Goal: Task Accomplishment & Management: Complete application form

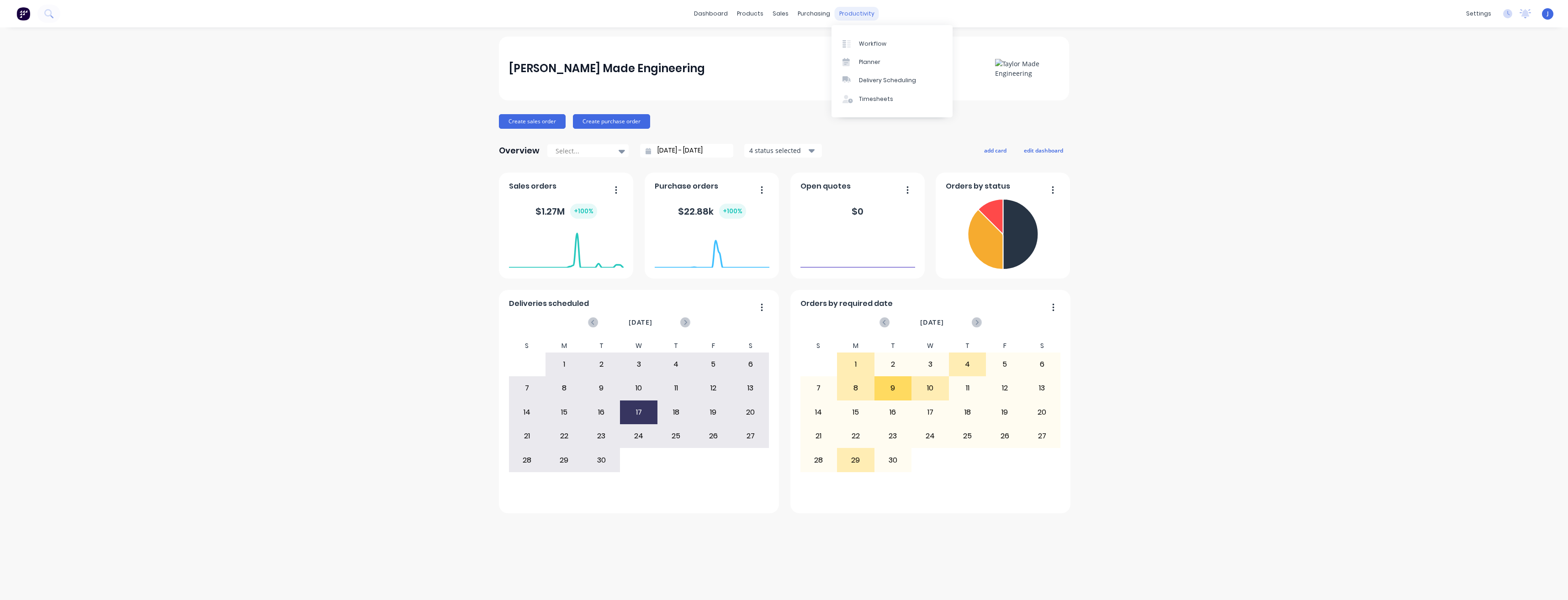
click at [860, 12] on div "productivity" at bounding box center [856, 14] width 44 height 14
click at [888, 99] on div "Timesheets" at bounding box center [875, 99] width 34 height 8
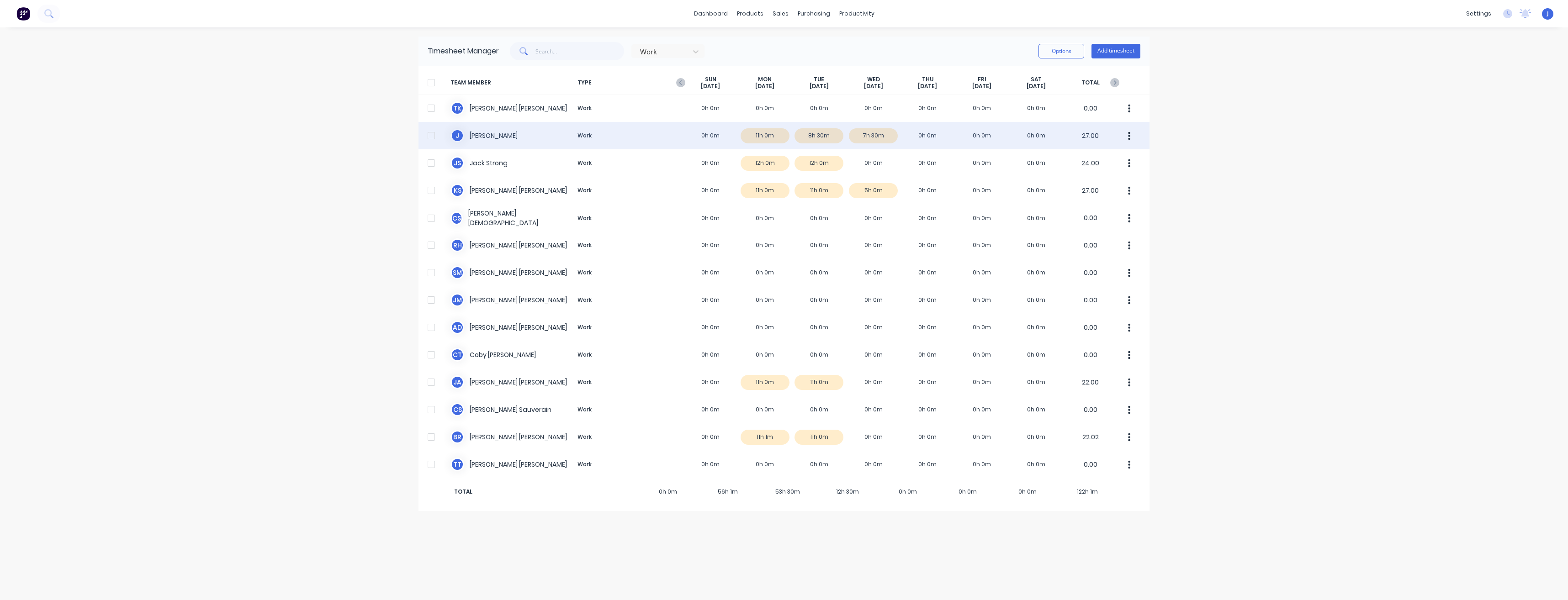
click at [495, 138] on div "[PERSON_NAME] Work 0h 0m 11h 0m 8h 30m 7h 30m 0h 0m 0h 0m 0h 0m 27.00" at bounding box center [784, 135] width 731 height 27
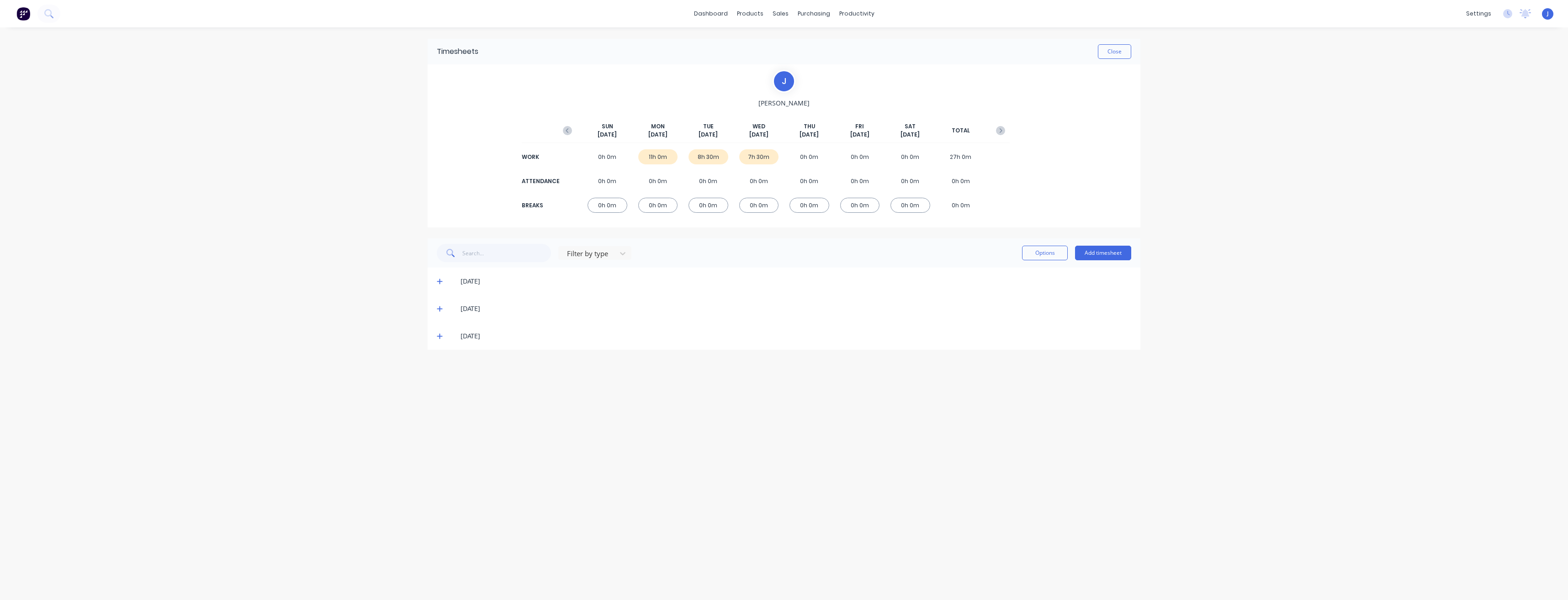
click at [440, 309] on icon at bounding box center [439, 310] width 5 height 5
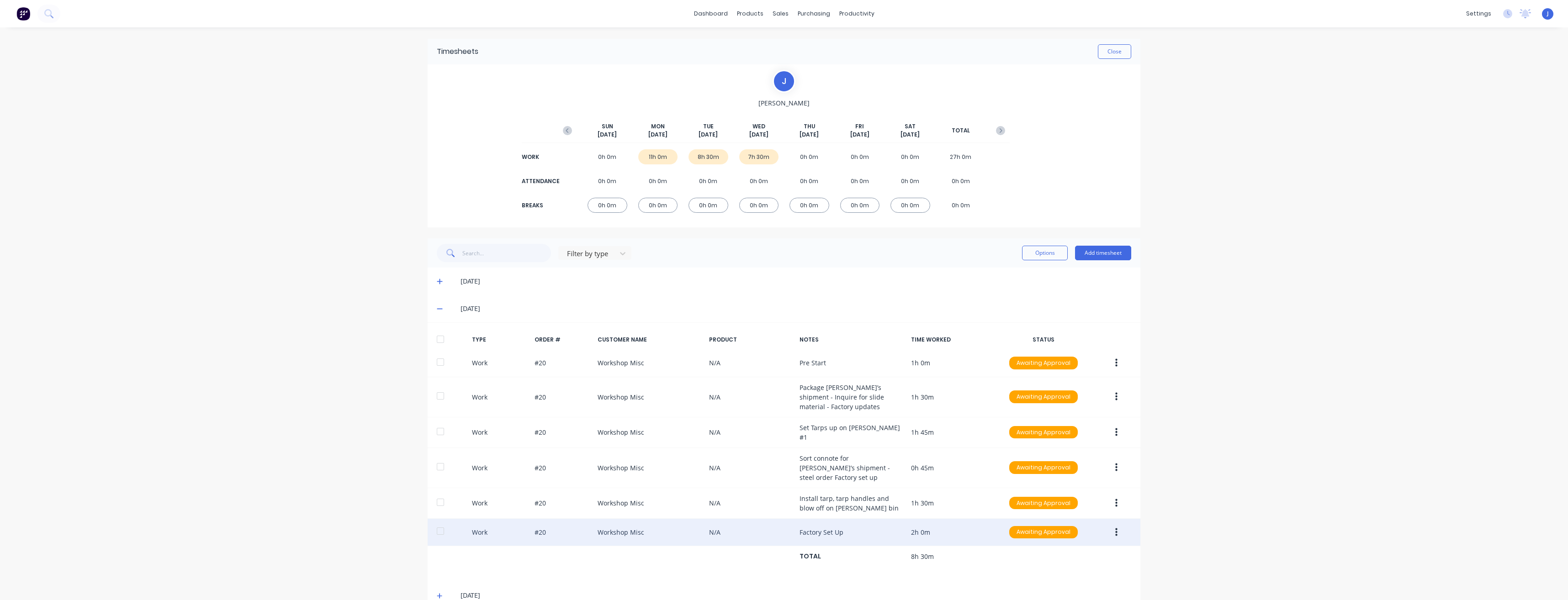
click at [633, 531] on div "Work #20 Workshop Misc N/A Factory Set Up 2h 0m Awaiting Approval" at bounding box center [784, 533] width 713 height 28
click at [1115, 530] on icon "button" at bounding box center [1116, 532] width 2 height 8
click at [1079, 492] on div "Edit" at bounding box center [1083, 498] width 70 height 13
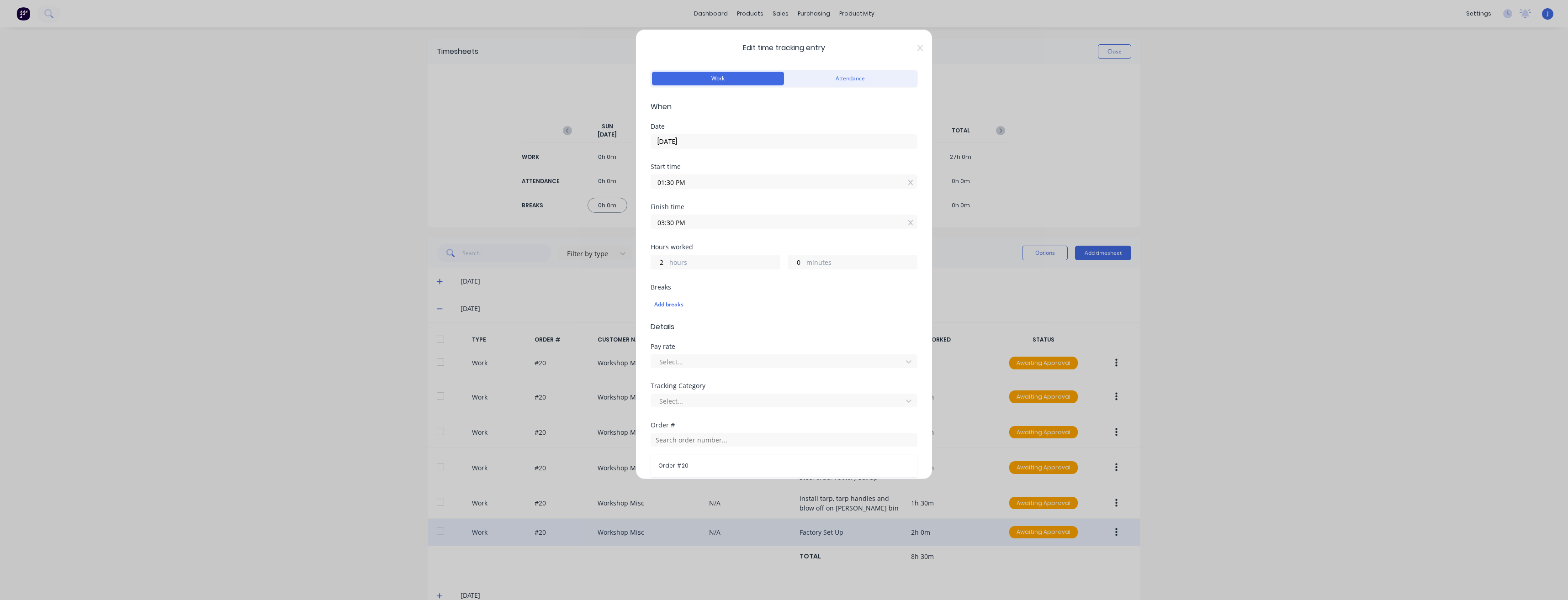
click at [909, 51] on span "Edit time tracking entry" at bounding box center [784, 48] width 267 height 11
drag, startPoint x: 912, startPoint y: 48, endPoint x: 895, endPoint y: 56, distance: 18.8
click at [917, 48] on icon at bounding box center [920, 48] width 5 height 7
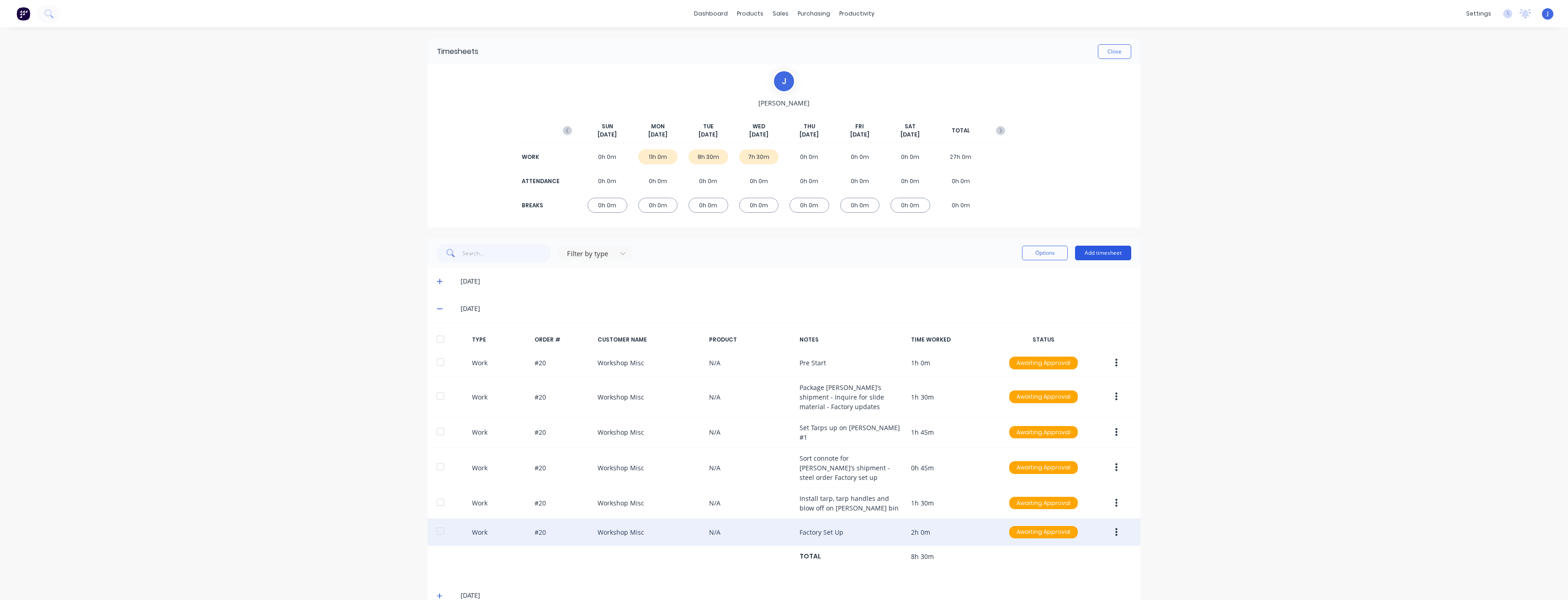
click at [1110, 255] on button "Add timesheet" at bounding box center [1103, 252] width 56 height 14
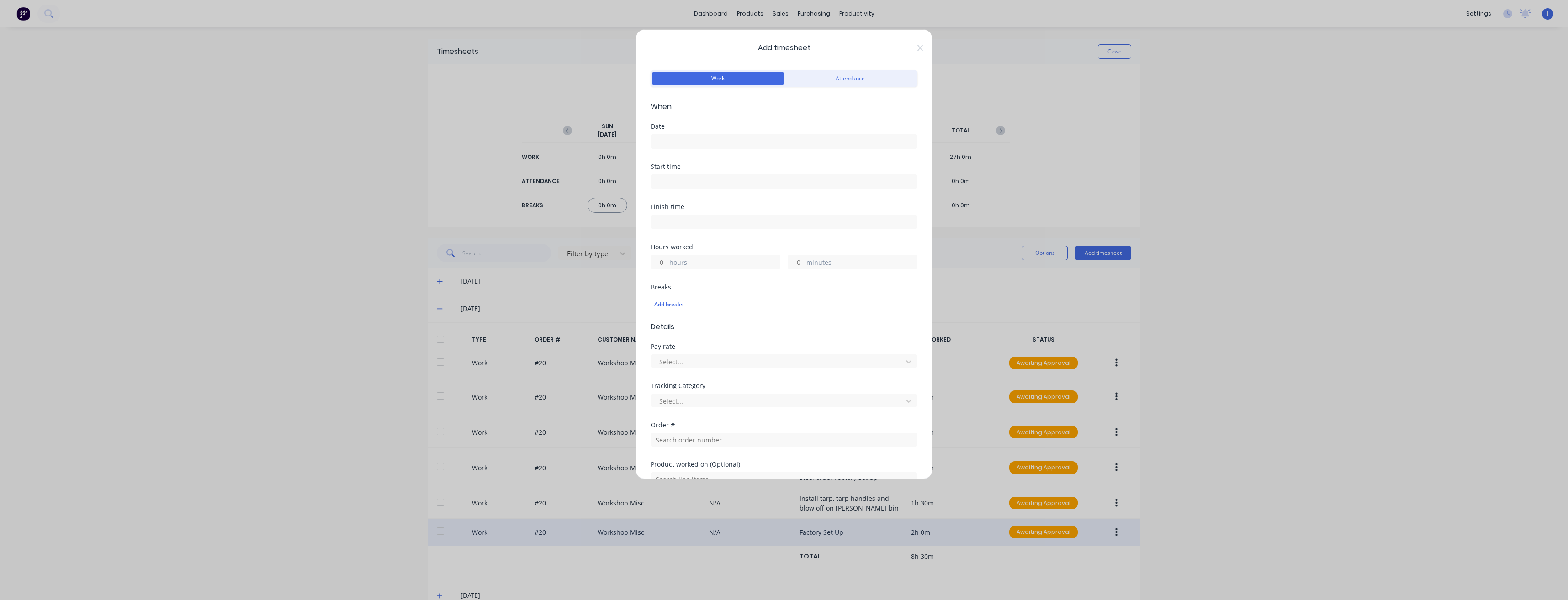
click at [685, 144] on input at bounding box center [784, 141] width 266 height 14
click at [698, 205] on div "9" at bounding box center [700, 205] width 14 height 14
type input "[DATE]"
click at [688, 175] on label at bounding box center [784, 182] width 267 height 14
click at [688, 175] on input at bounding box center [784, 182] width 266 height 14
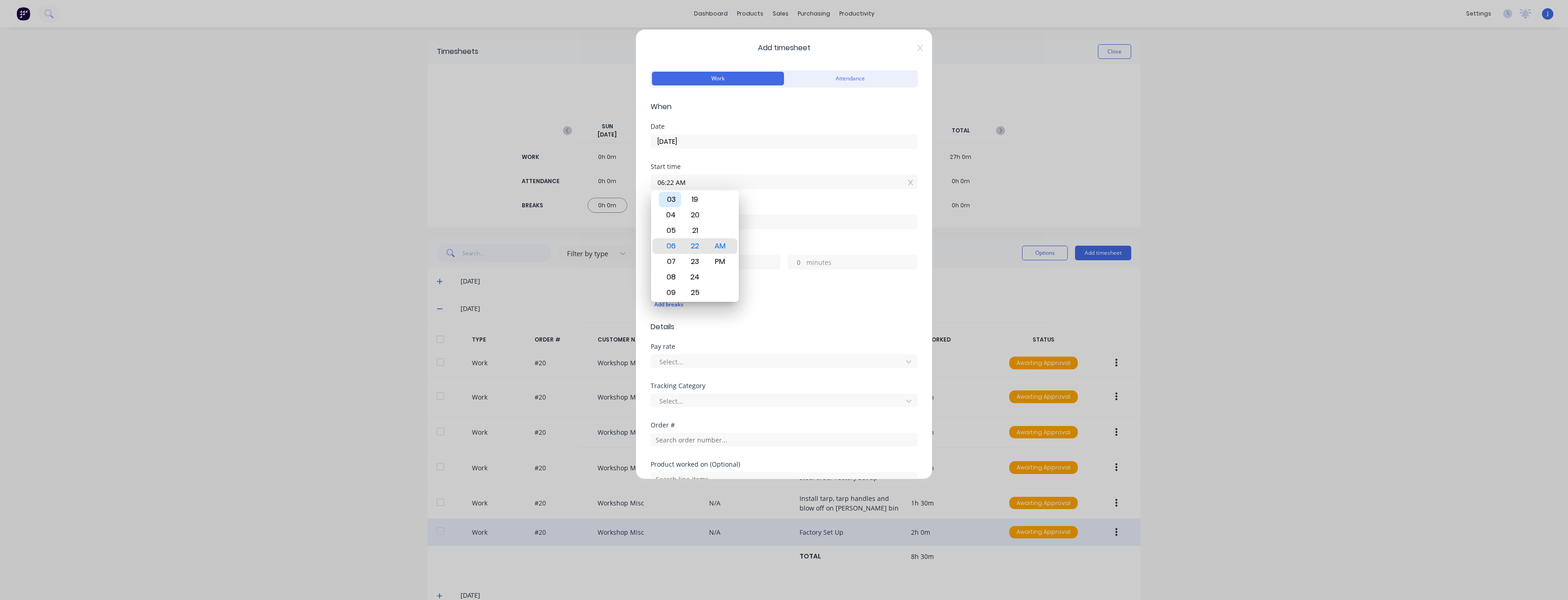
click at [671, 200] on div "03" at bounding box center [669, 199] width 22 height 16
click at [695, 280] on div "30" at bounding box center [695, 277] width 22 height 16
click at [727, 261] on div "PM" at bounding box center [720, 261] width 22 height 16
type input "03:30 PM"
click at [820, 173] on div "03:30 PM" at bounding box center [784, 180] width 267 height 17
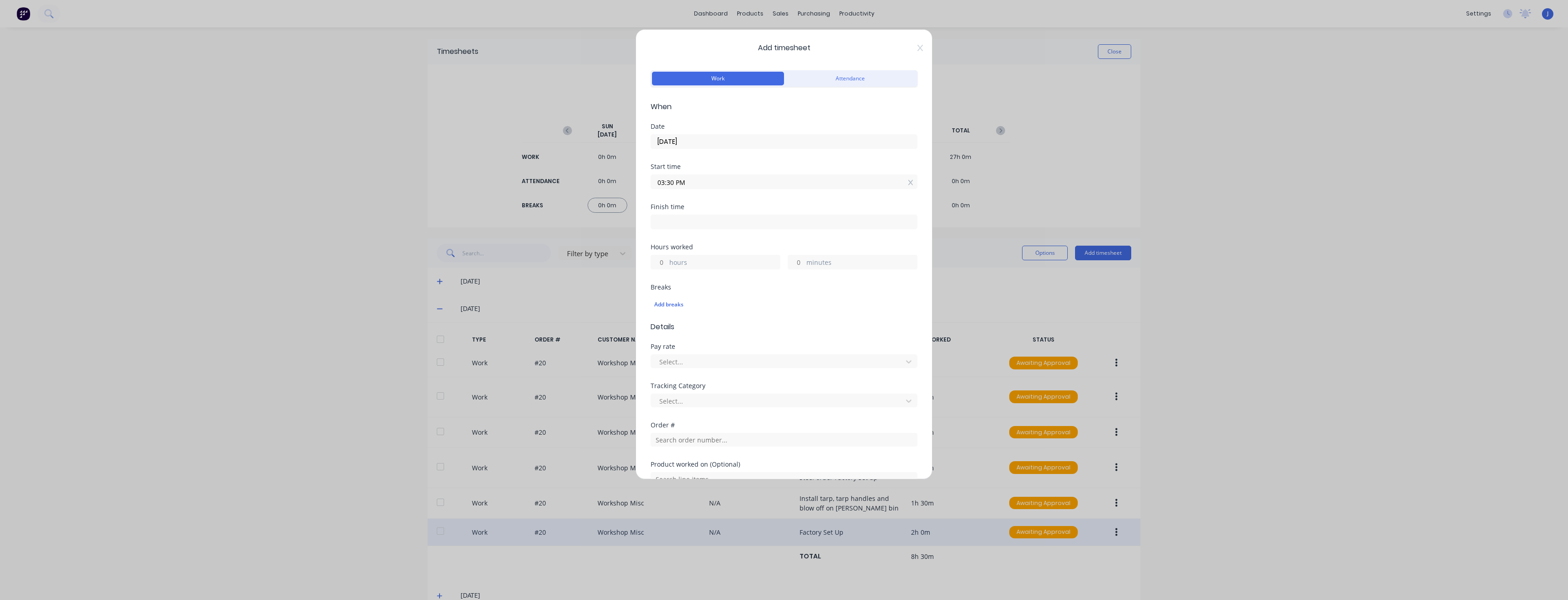
click at [680, 218] on input at bounding box center [784, 222] width 266 height 14
type input "10:22 AM"
type input "18"
type input "52"
type input "08:22 AM"
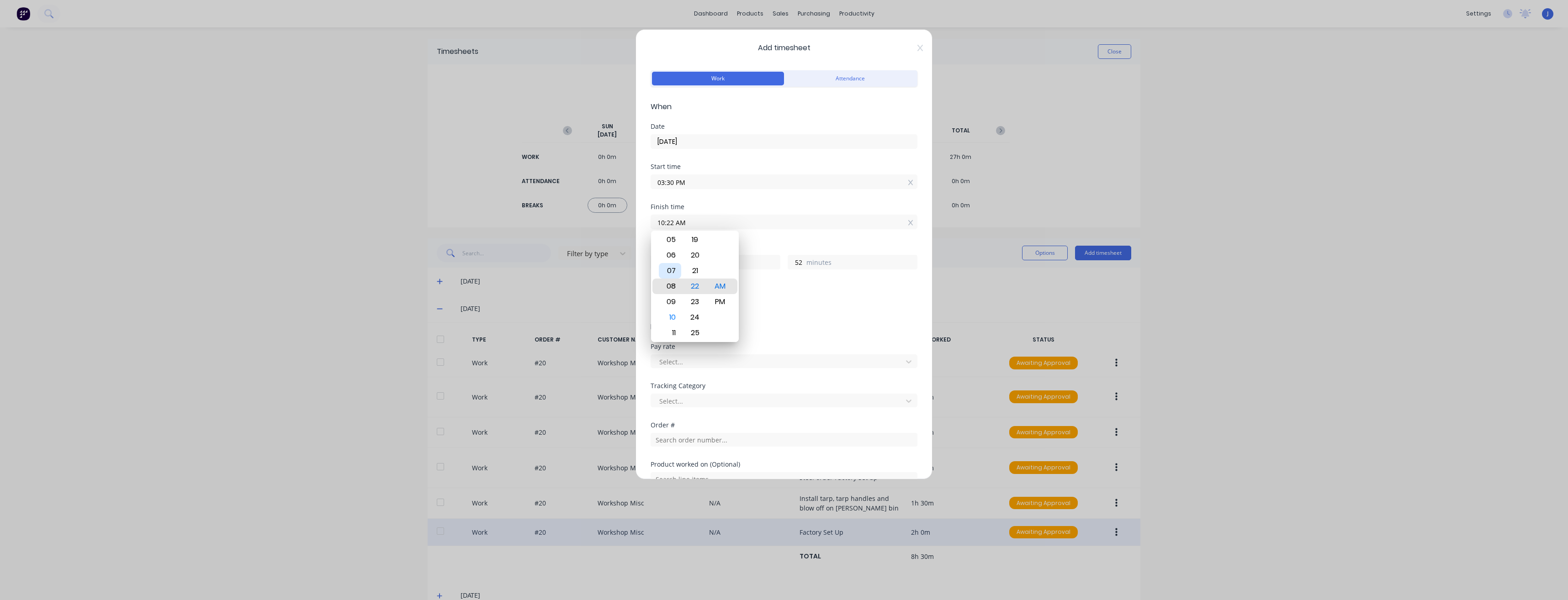
type input "16"
click at [675, 241] on div "05" at bounding box center [669, 239] width 22 height 16
type input "05:22 AM"
type input "13"
type input "05:24 AM"
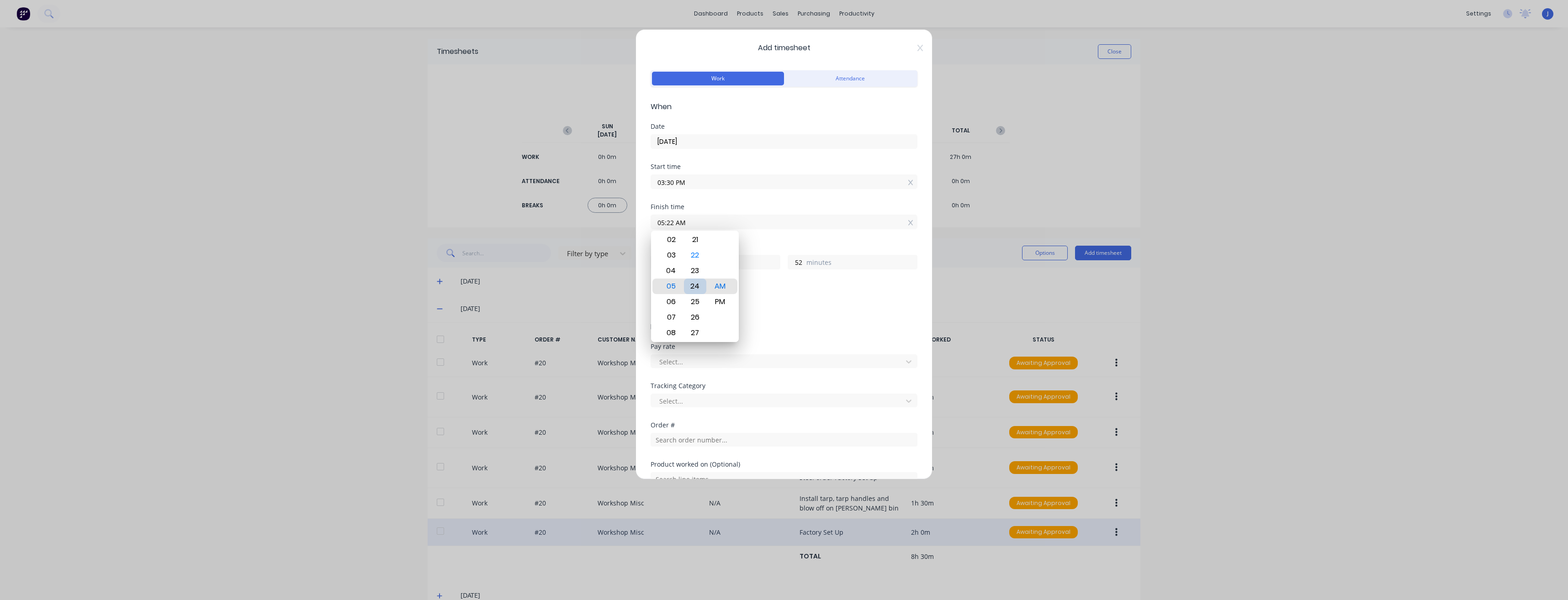
type input "54"
type input "05:24 PM"
type input "1"
type input "05:27 PM"
type input "57"
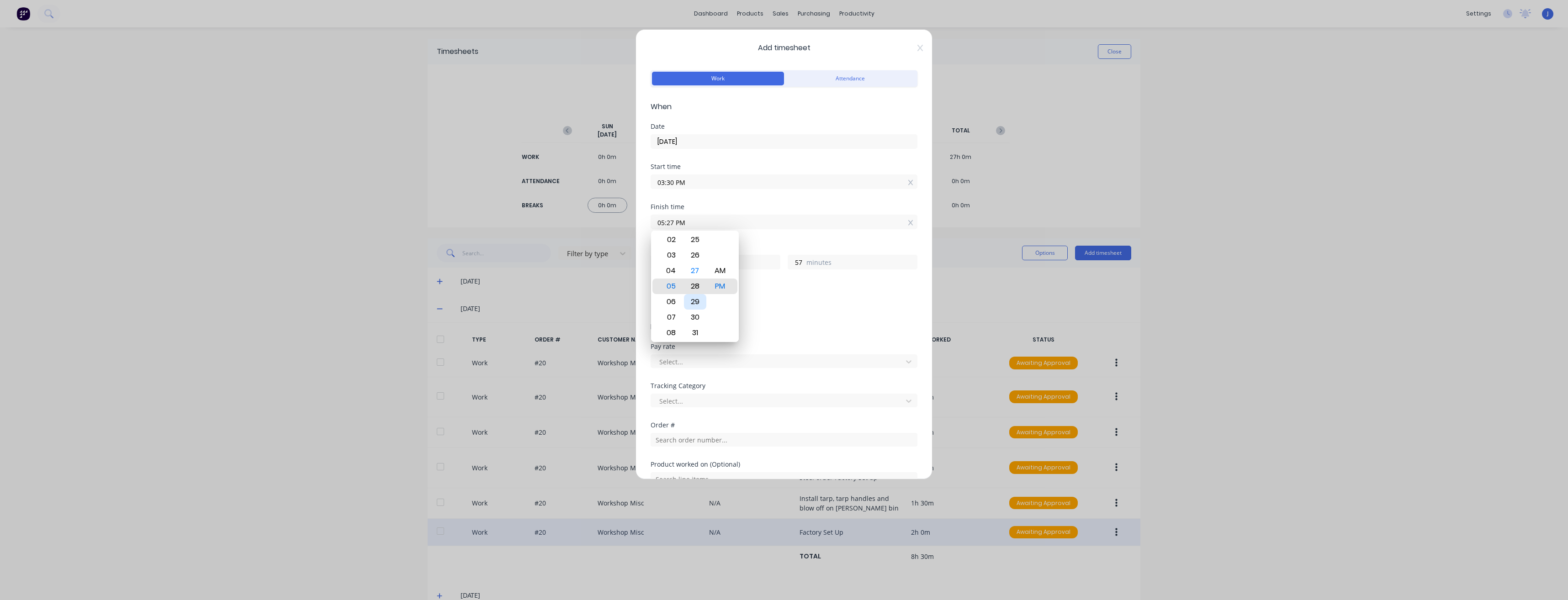
type input "05:28 PM"
type input "58"
type input "05:29 PM"
type input "59"
click at [695, 303] on div "30" at bounding box center [695, 301] width 22 height 16
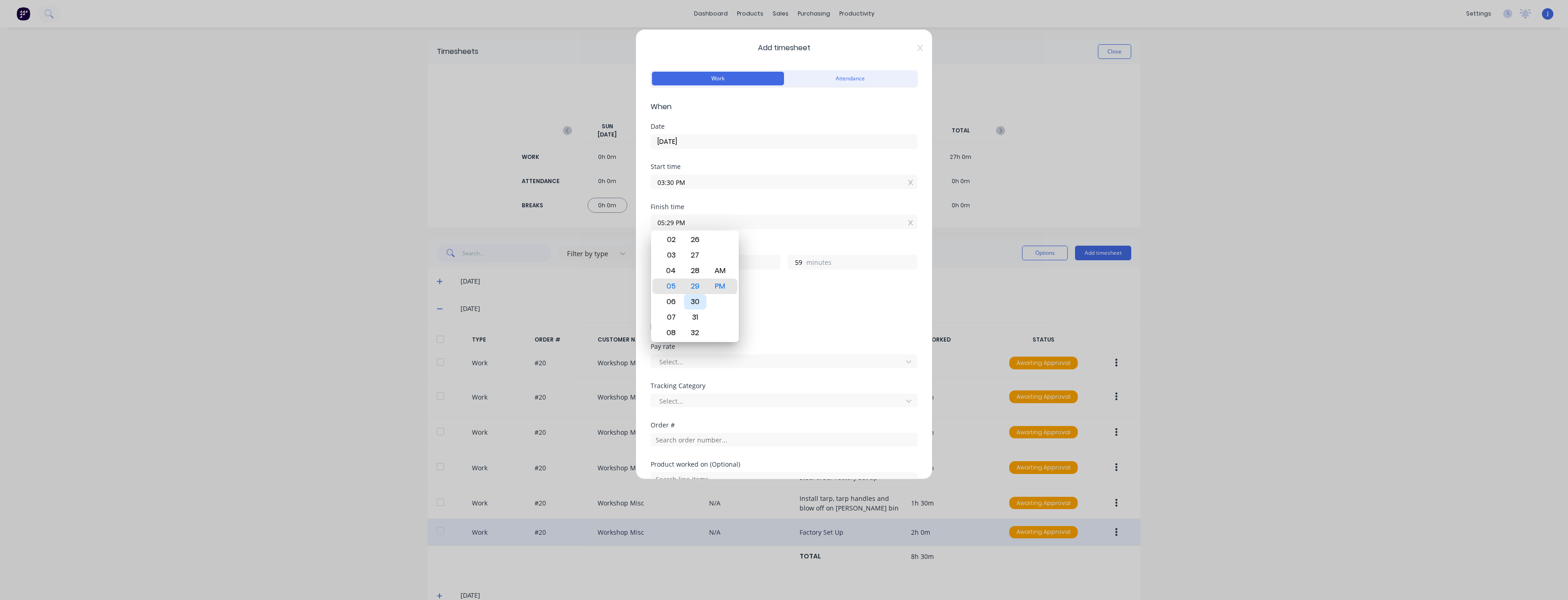
type input "05:30 PM"
type input "2"
type input "0"
click at [829, 201] on div "Start time 03:30 PM" at bounding box center [784, 183] width 267 height 40
click at [906, 401] on icon at bounding box center [909, 401] width 5 height 3
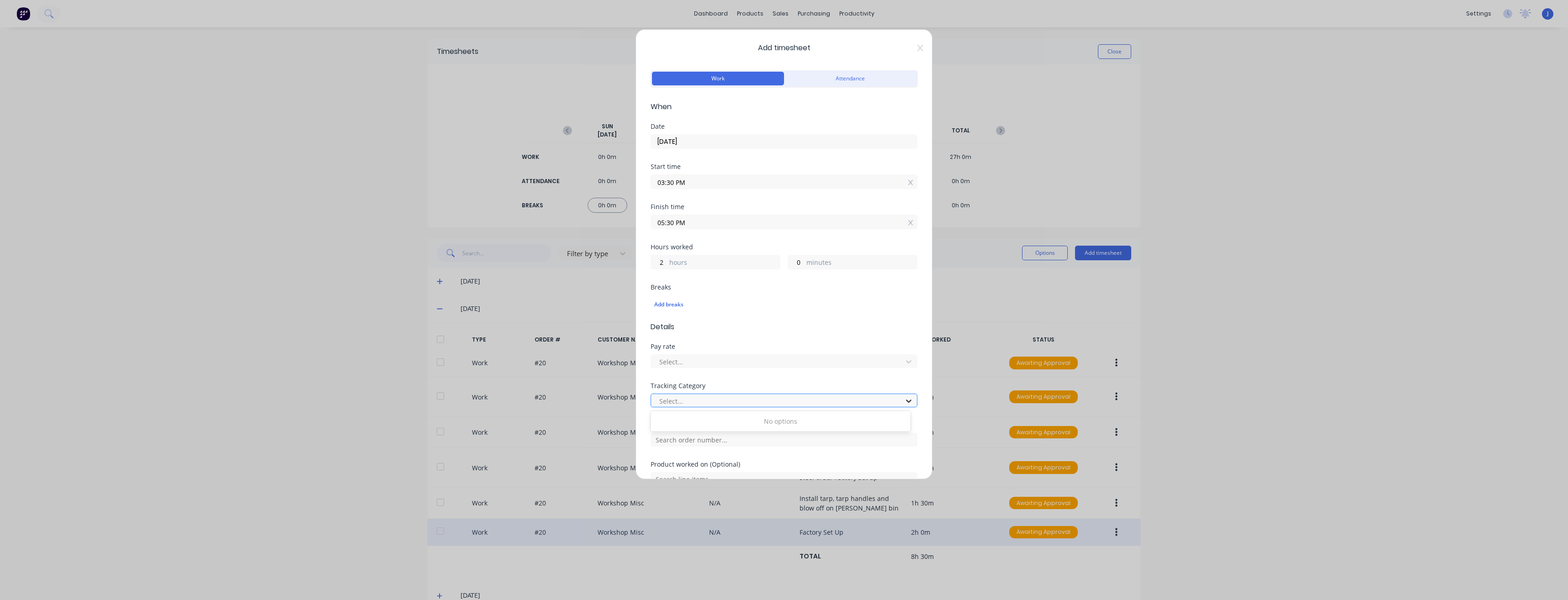
click at [906, 401] on icon at bounding box center [909, 401] width 5 height 3
click at [700, 439] on input "text" at bounding box center [784, 440] width 267 height 14
type input "20"
click at [684, 399] on div "Order # 20 Workshop Misc" at bounding box center [784, 399] width 252 height 19
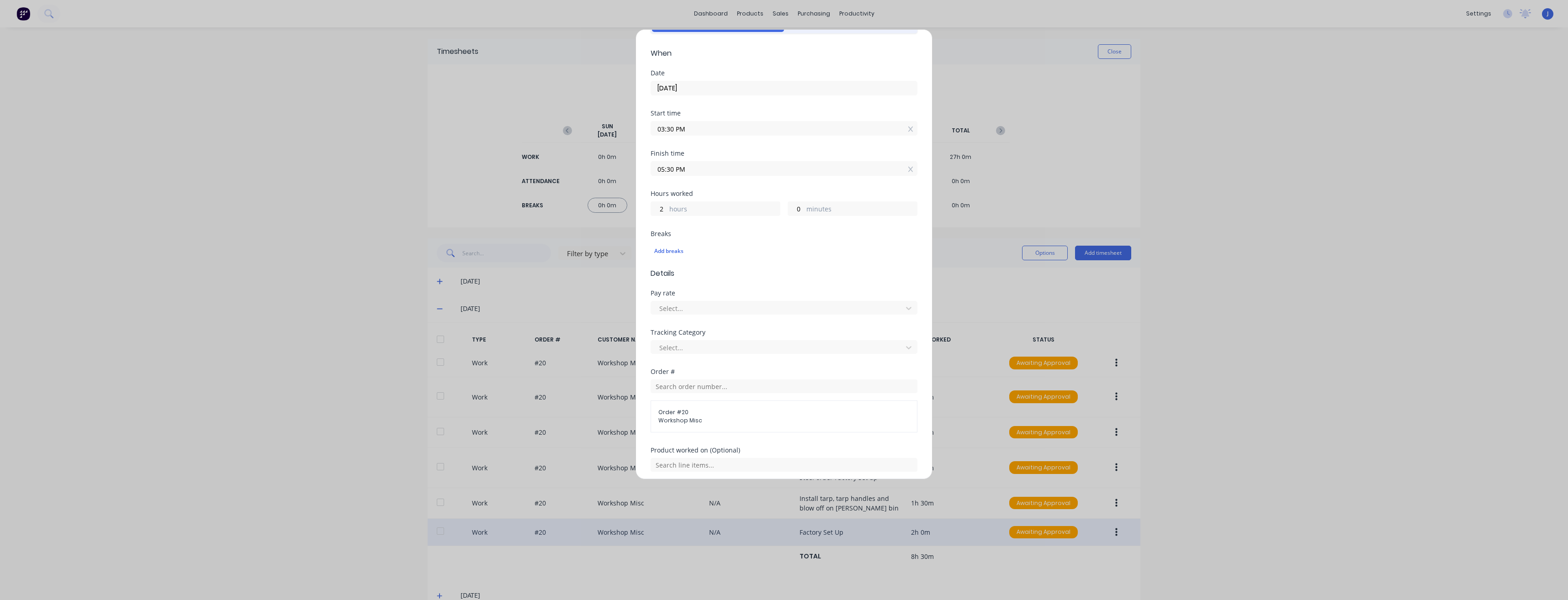
scroll to position [162, 0]
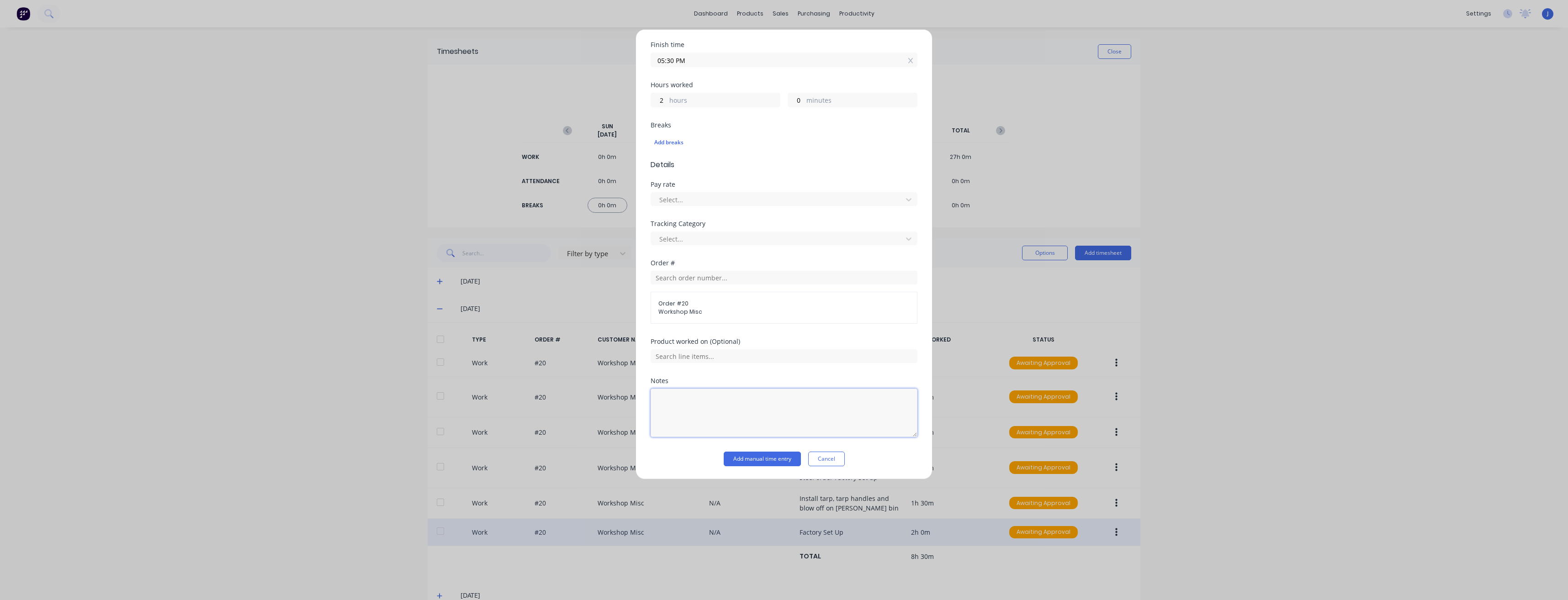
click at [673, 401] on textarea at bounding box center [784, 412] width 267 height 48
click at [700, 400] on textarea at bounding box center [784, 412] width 267 height 48
click at [801, 403] on textarea "[PERSON_NAME] #1 MB Fit-out - Deal with computer [PERSON_NAME] and [PERSON_NAME]" at bounding box center [784, 412] width 267 height 48
click at [893, 403] on textarea "[PERSON_NAME] #1 MB Fit-out - Deal with computer guy - Place Order [PERSON_NAME…" at bounding box center [784, 412] width 267 height 48
type textarea "[PERSON_NAME] #1 MB Fit-out - Deal with computer guy - Place Order [PERSON_NAME…"
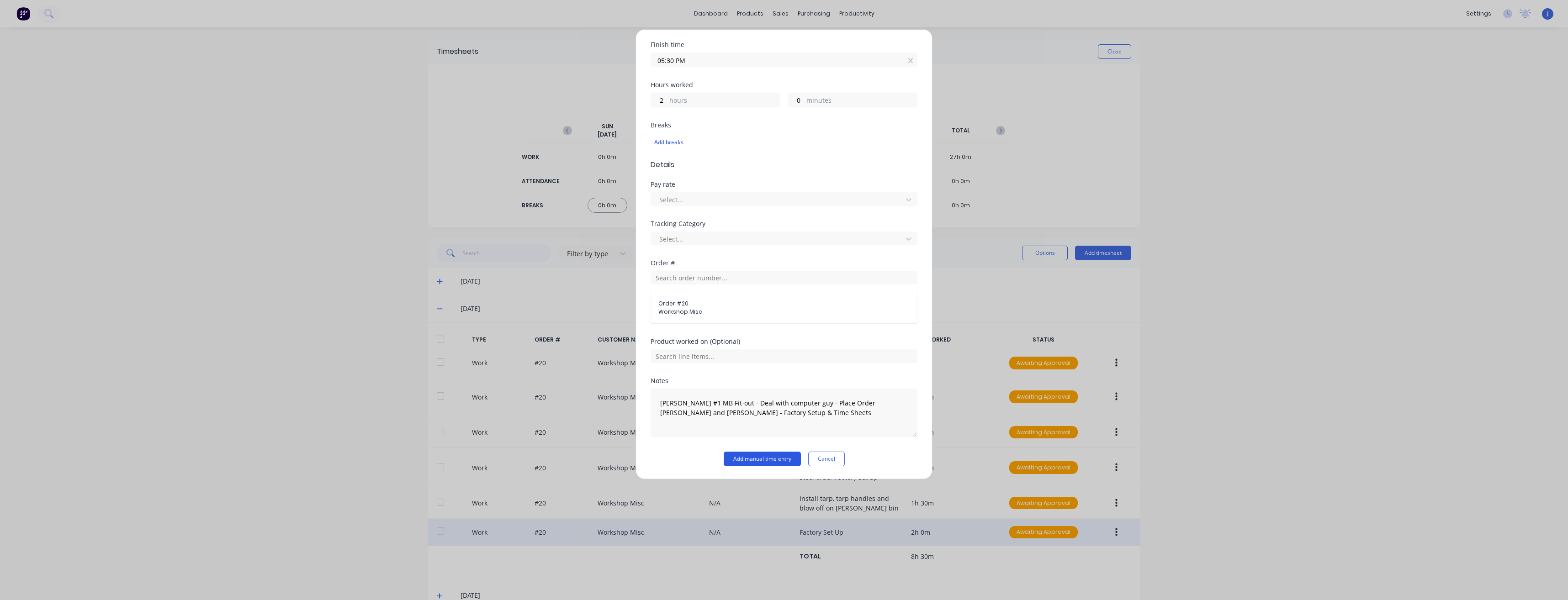
click at [744, 459] on button "Add manual time entry" at bounding box center [762, 459] width 77 height 14
click at [765, 467] on button "Add manual time entry" at bounding box center [762, 472] width 77 height 14
click at [901, 244] on div at bounding box center [909, 246] width 16 height 14
click at [904, 196] on icon at bounding box center [908, 199] width 9 height 9
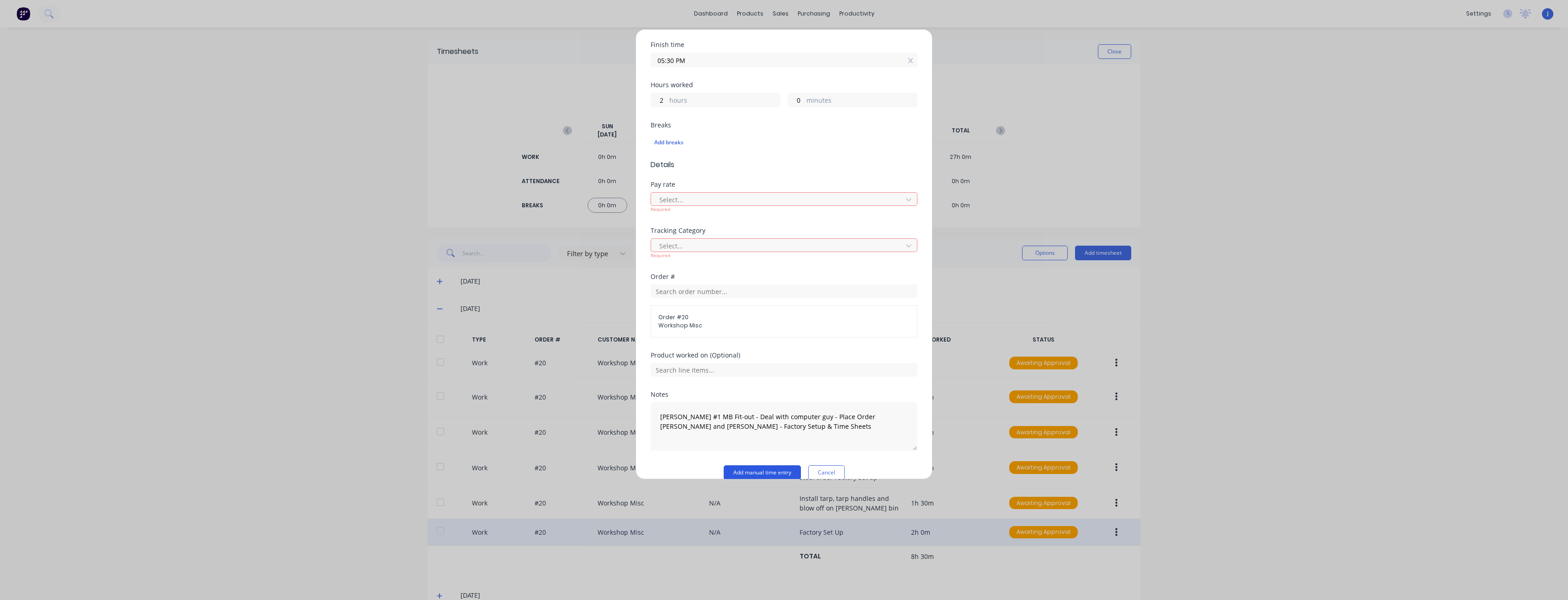
click at [753, 472] on button "Add manual time entry" at bounding box center [762, 472] width 77 height 14
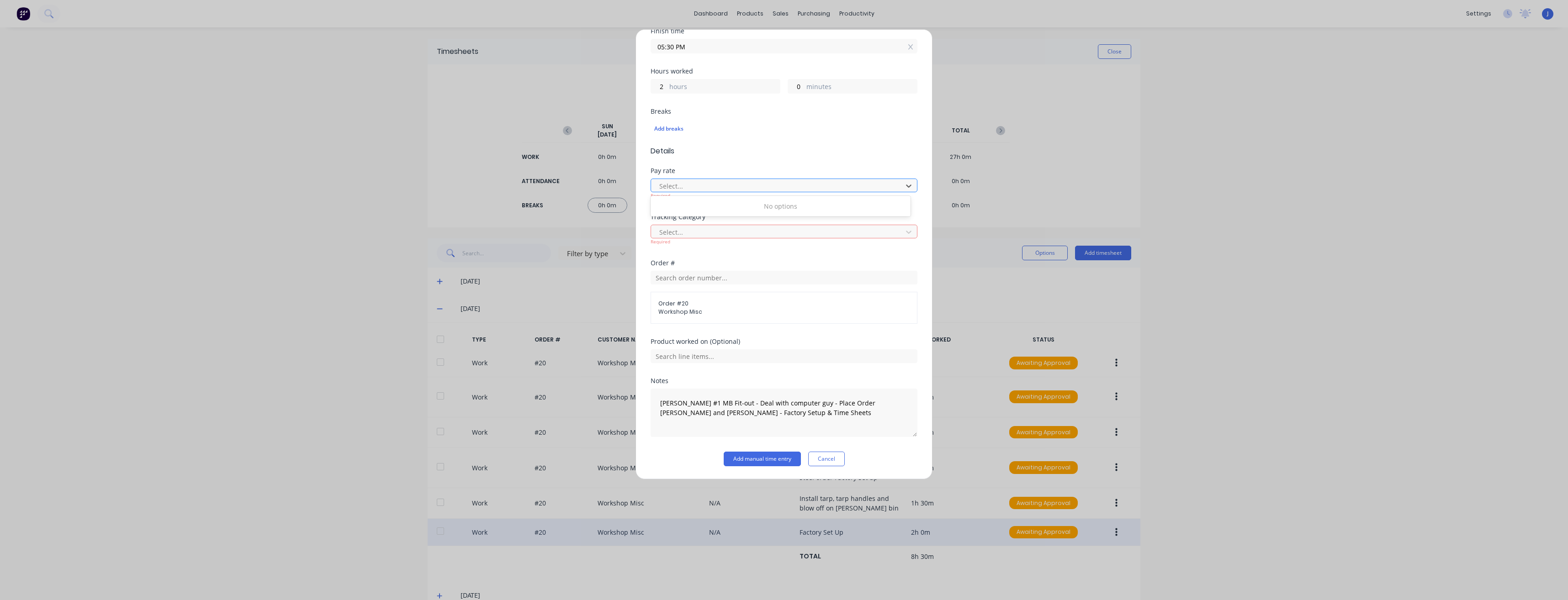
click at [663, 184] on div at bounding box center [778, 186] width 239 height 12
click at [690, 211] on div "No options" at bounding box center [780, 206] width 260 height 17
click at [767, 203] on div "No options" at bounding box center [780, 206] width 260 height 17
click at [707, 178] on div "Use Up and Down to choose options, press Enter to select the currently focused …" at bounding box center [784, 188] width 267 height 23
click at [690, 188] on div at bounding box center [778, 186] width 239 height 12
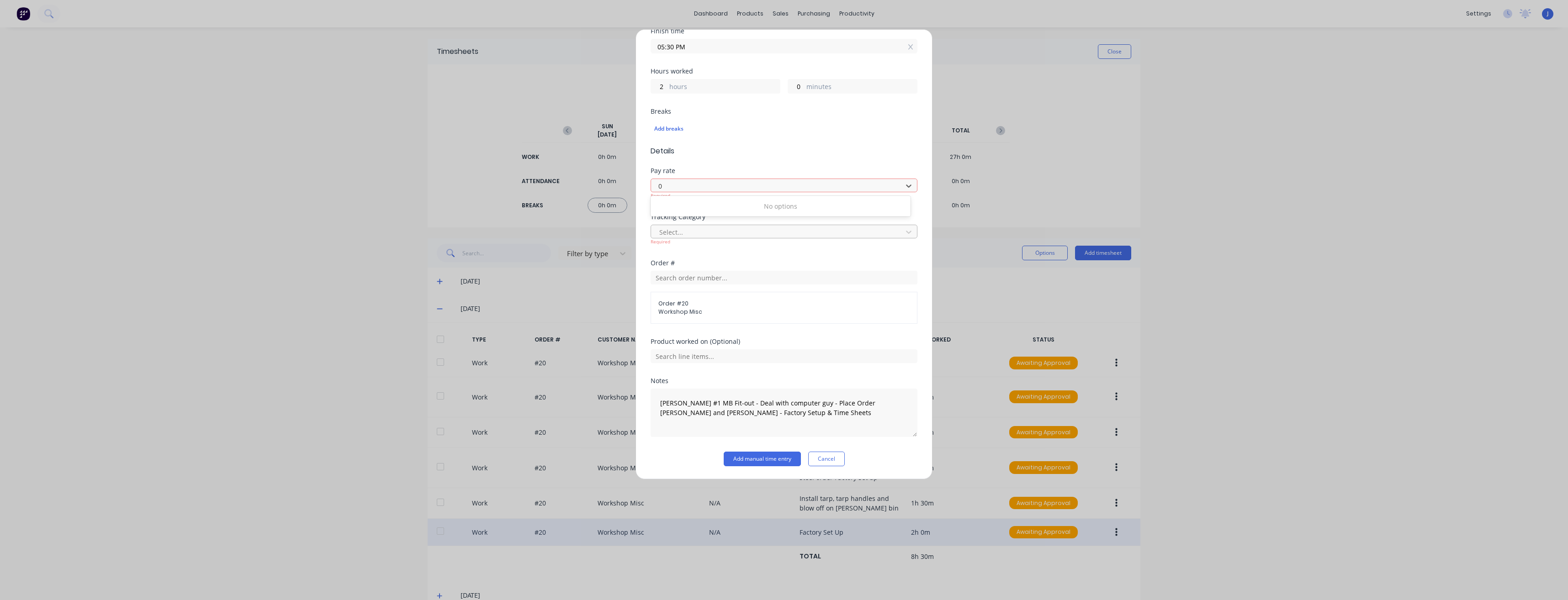
type input "0"
click at [705, 227] on div at bounding box center [778, 232] width 239 height 12
click at [764, 461] on button "Add manual time entry" at bounding box center [762, 459] width 77 height 14
click at [762, 458] on button "Add manual time entry" at bounding box center [762, 459] width 77 height 14
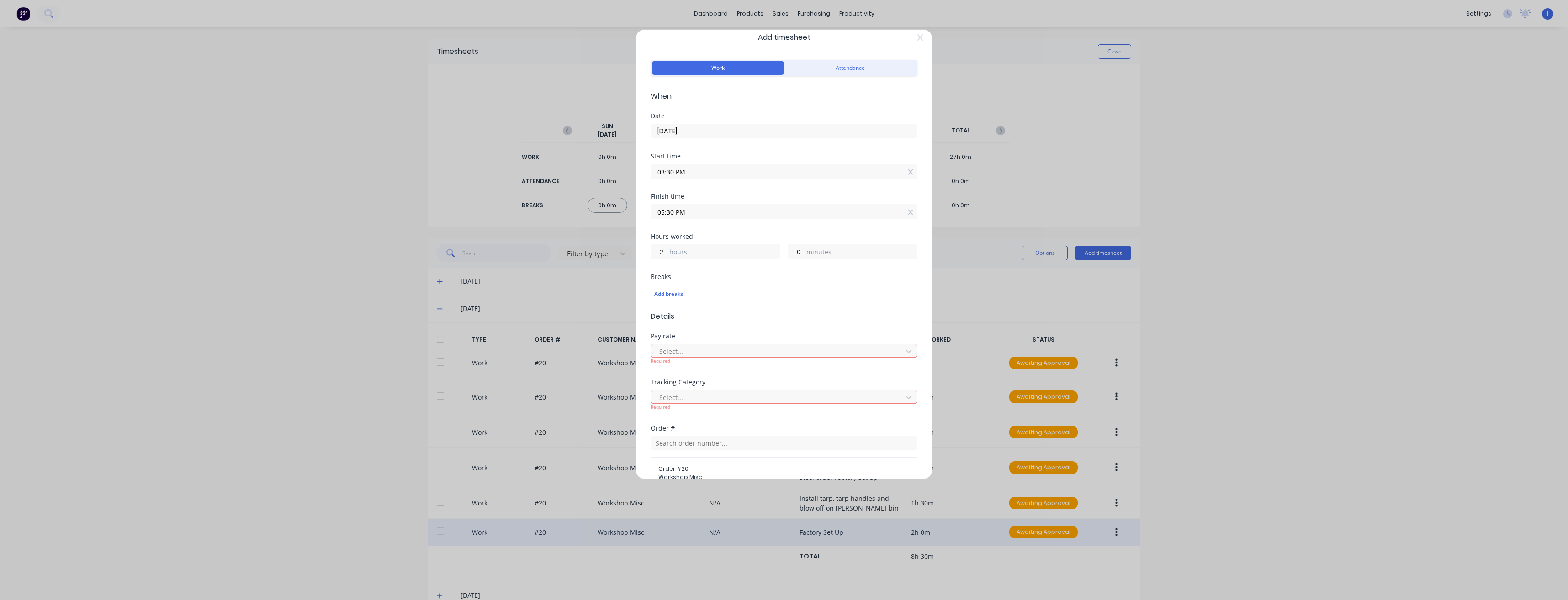
scroll to position [0, 0]
click at [671, 107] on span "When" at bounding box center [784, 107] width 267 height 11
click at [649, 109] on div "Add timesheet Work Attendance When Date [DATE] Start time 03:30 PM Finish time …" at bounding box center [784, 254] width 297 height 450
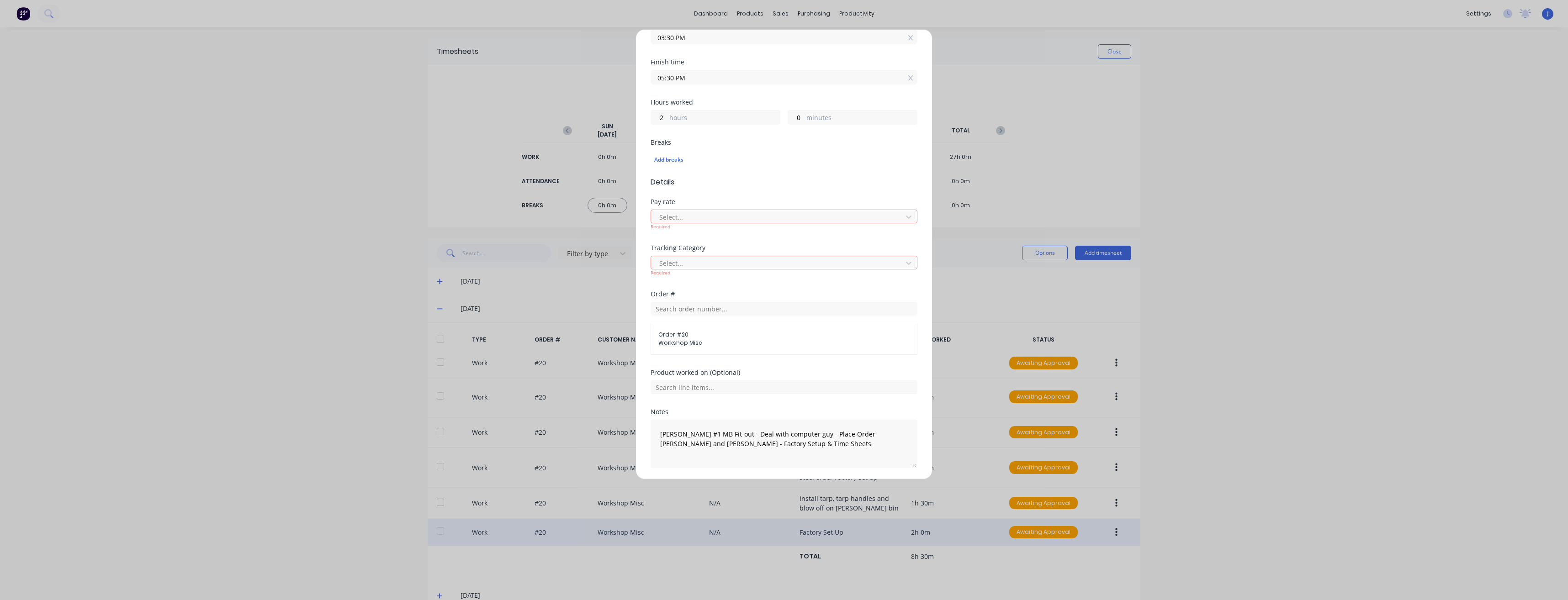
scroll to position [176, 0]
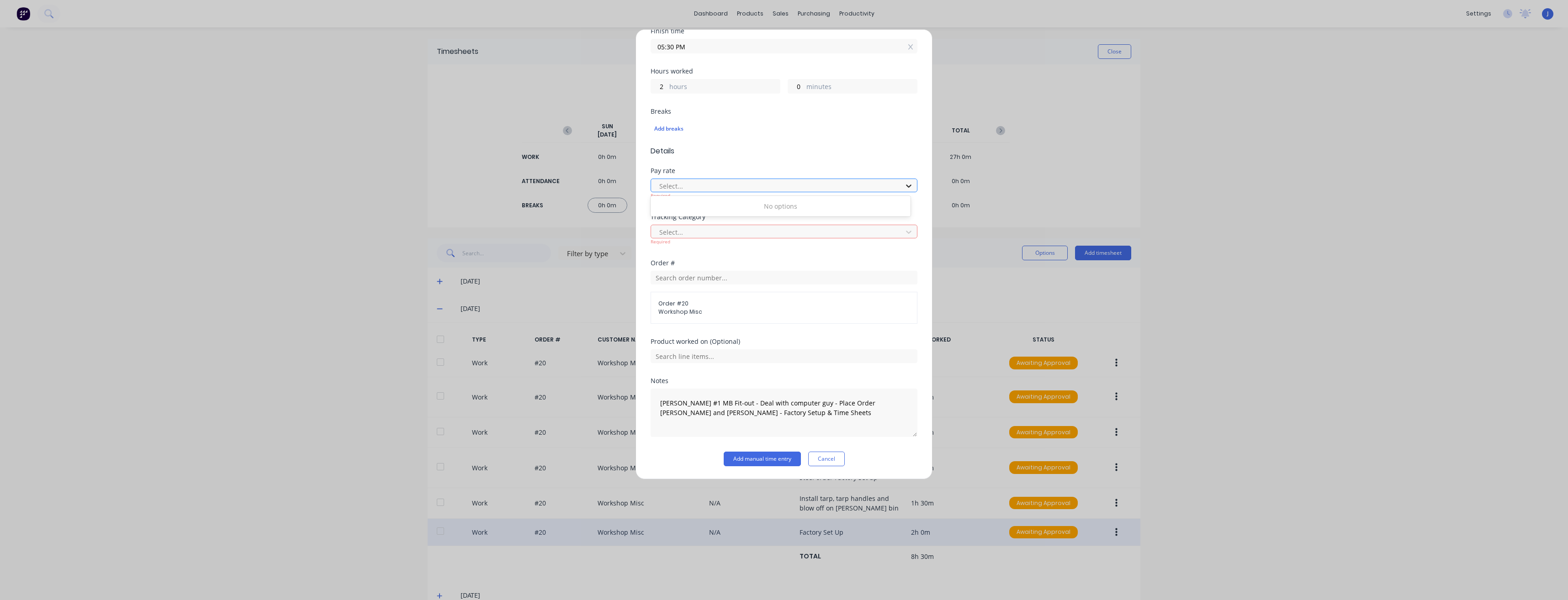
click at [904, 187] on icon at bounding box center [908, 186] width 9 height 9
click at [736, 176] on div "Select... Required" at bounding box center [784, 188] width 267 height 23
click at [746, 162] on form "Work Attendance When Date [DATE] Start time 03:30 PM Finish time 05:30 PM Hours…" at bounding box center [784, 180] width 267 height 574
click at [741, 211] on div "Pay rate Select... Required" at bounding box center [784, 190] width 267 height 46
click at [725, 281] on input "text" at bounding box center [784, 278] width 267 height 14
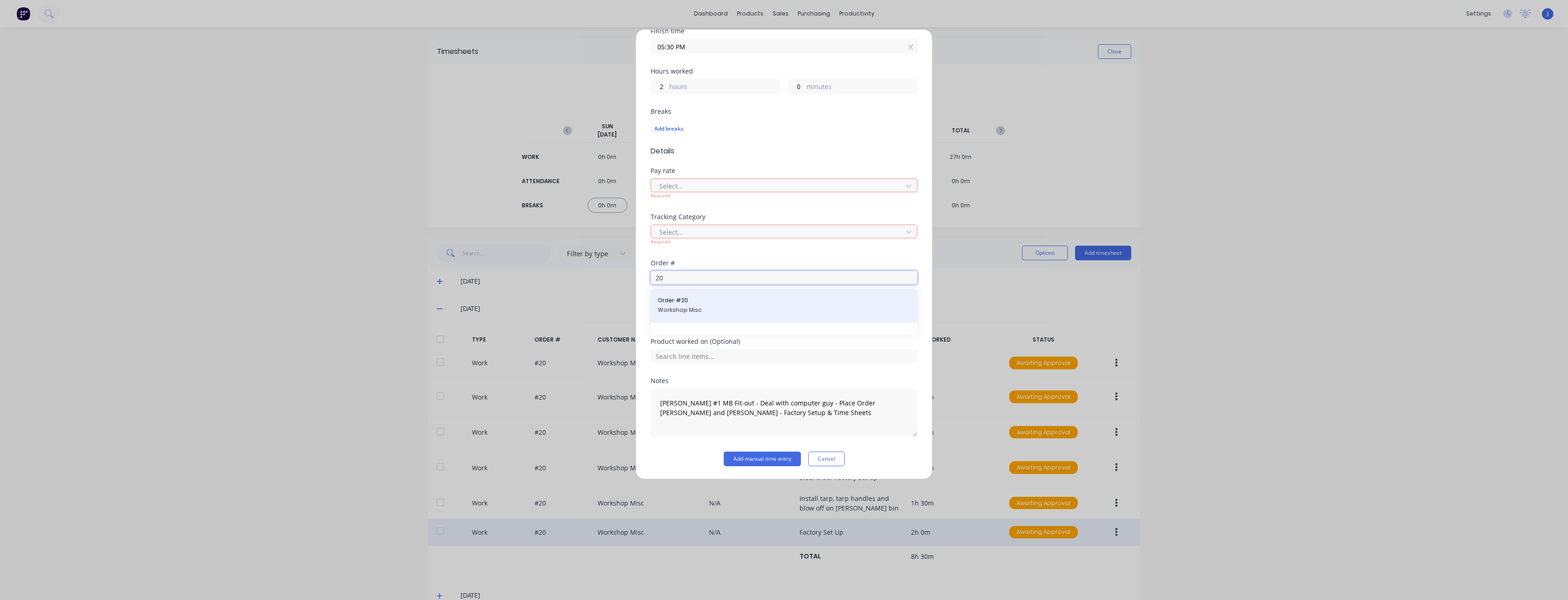
type input "20"
click at [677, 304] on span "Order # 20" at bounding box center [784, 301] width 252 height 8
click at [755, 457] on button "Add manual time entry" at bounding box center [762, 459] width 77 height 14
click at [756, 461] on button "Add manual time entry" at bounding box center [762, 459] width 77 height 14
click at [807, 131] on div "Add breaks" at bounding box center [784, 129] width 259 height 12
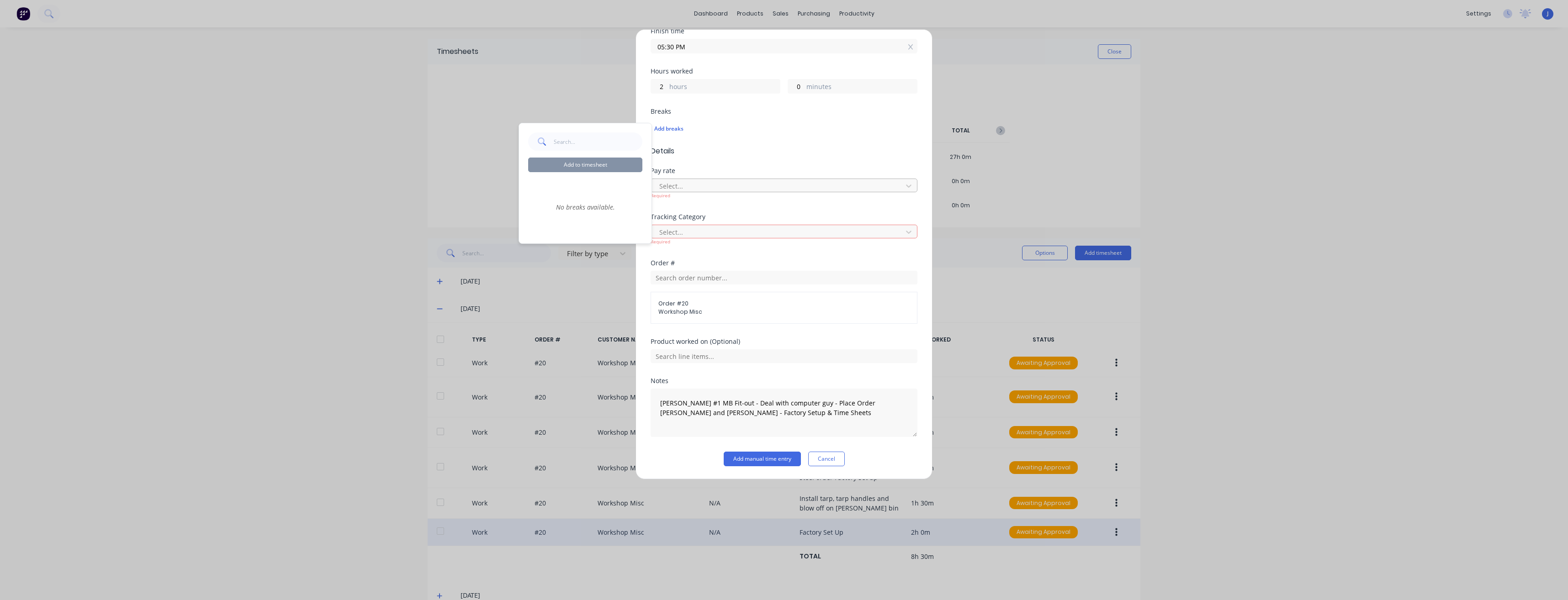
click at [681, 184] on div at bounding box center [778, 186] width 239 height 12
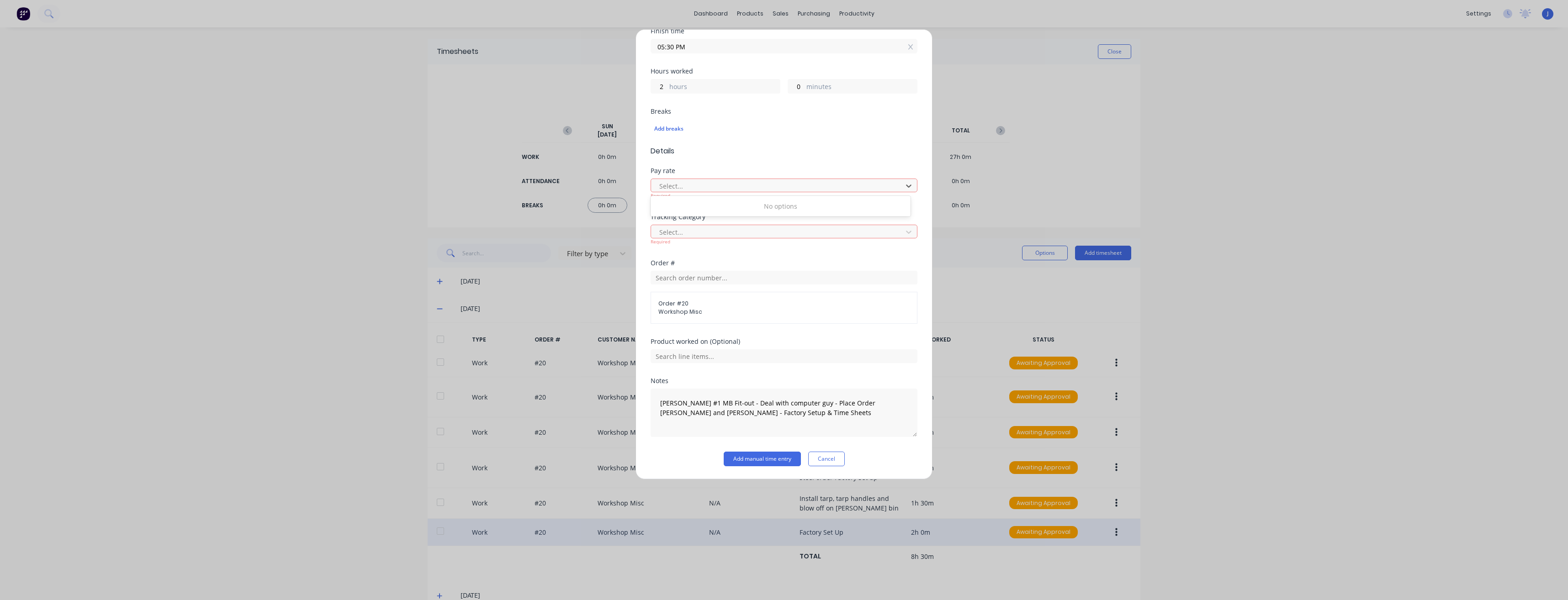
click at [773, 207] on div "No options" at bounding box center [780, 206] width 260 height 17
click at [749, 235] on div at bounding box center [778, 232] width 239 height 12
drag, startPoint x: 753, startPoint y: 414, endPoint x: 644, endPoint y: 405, distance: 109.4
click at [644, 405] on div "Add timesheet Work Attendance When Date [DATE] Start time 03:30 PM Finish time …" at bounding box center [784, 254] width 297 height 450
click at [1337, 340] on div "Add timesheet Work Attendance When Date [DATE] Start time 03:30 PM Finish time …" at bounding box center [784, 300] width 1568 height 600
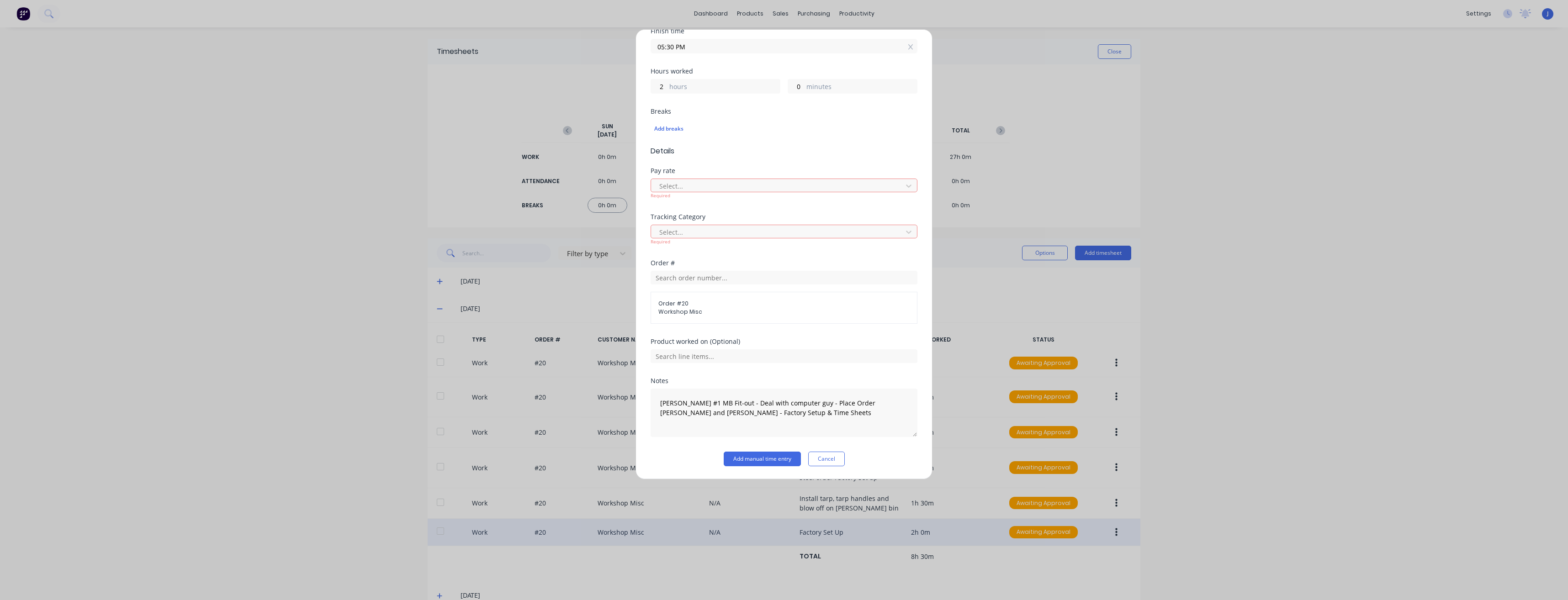
click at [901, 48] on input "05:30 PM" at bounding box center [784, 46] width 266 height 14
click at [908, 46] on icon at bounding box center [910, 46] width 5 height 6
type input "10:27 AM"
type input "18"
type input "57"
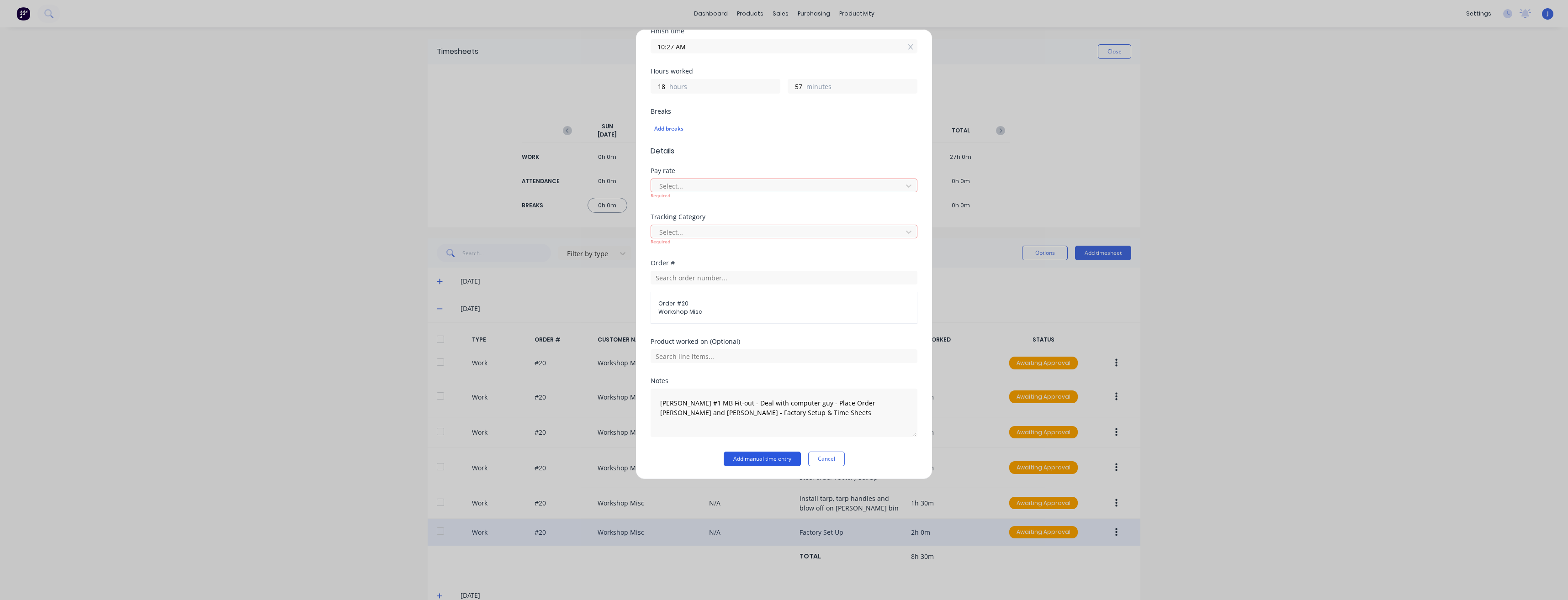
click at [753, 461] on button "Add manual time entry" at bounding box center [762, 459] width 77 height 14
click at [831, 459] on button "Cancel" at bounding box center [827, 459] width 37 height 14
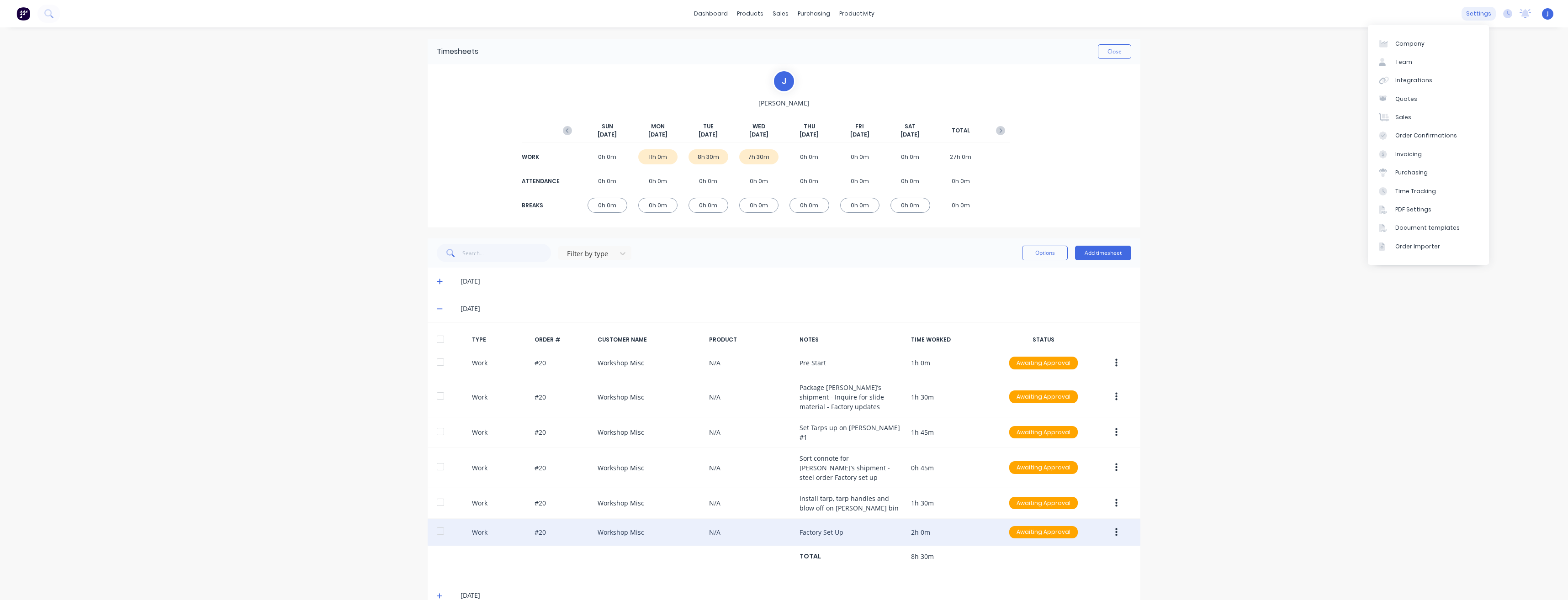
click at [1478, 10] on div "settings" at bounding box center [1478, 14] width 34 height 14
click at [1412, 190] on div "Time Tracking" at bounding box center [1416, 191] width 41 height 8
